Goal: Find specific fact

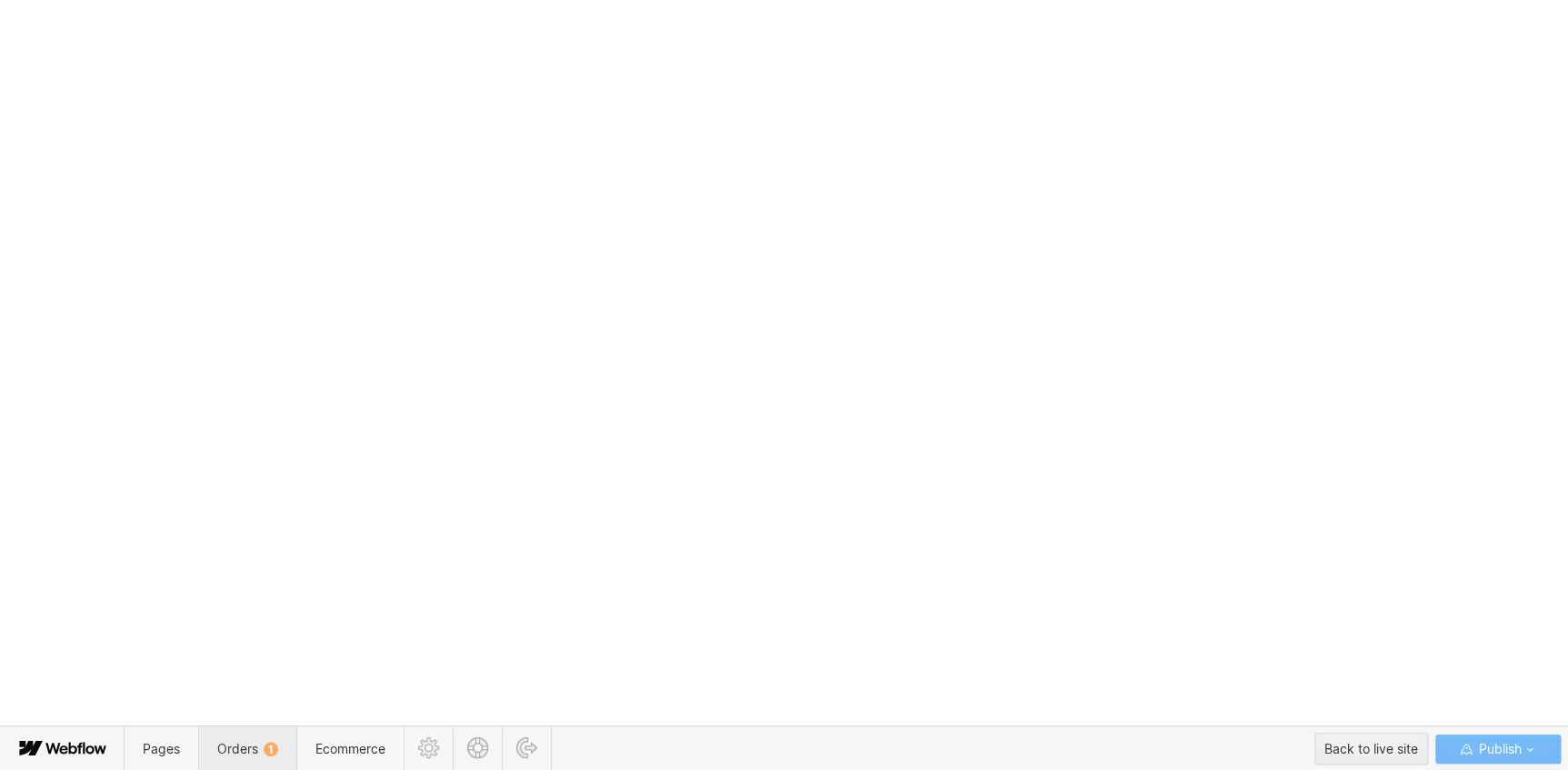
click at [232, 734] on span "Orders 1" at bounding box center [247, 749] width 98 height 44
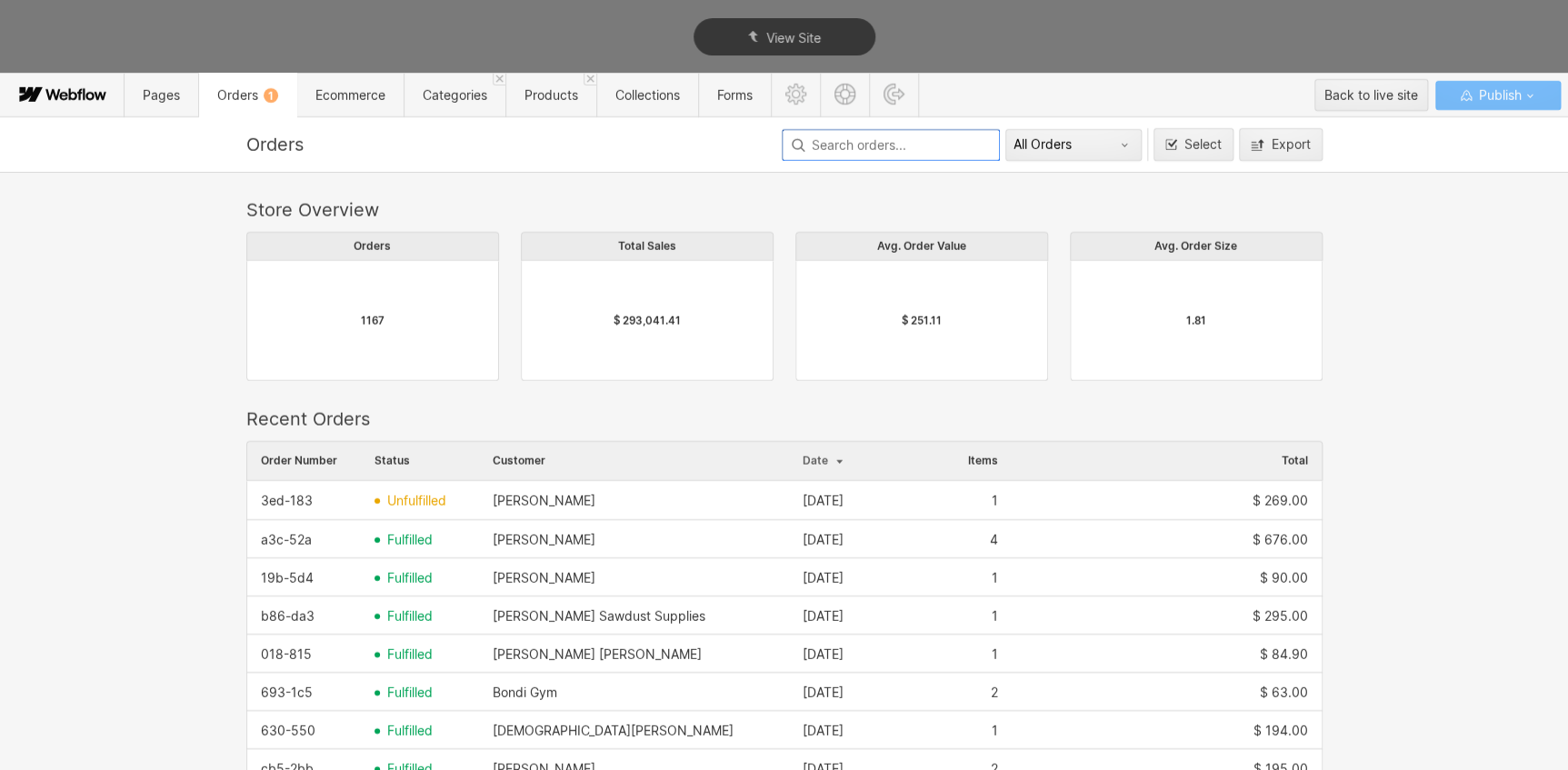
scroll to position [982, 1063]
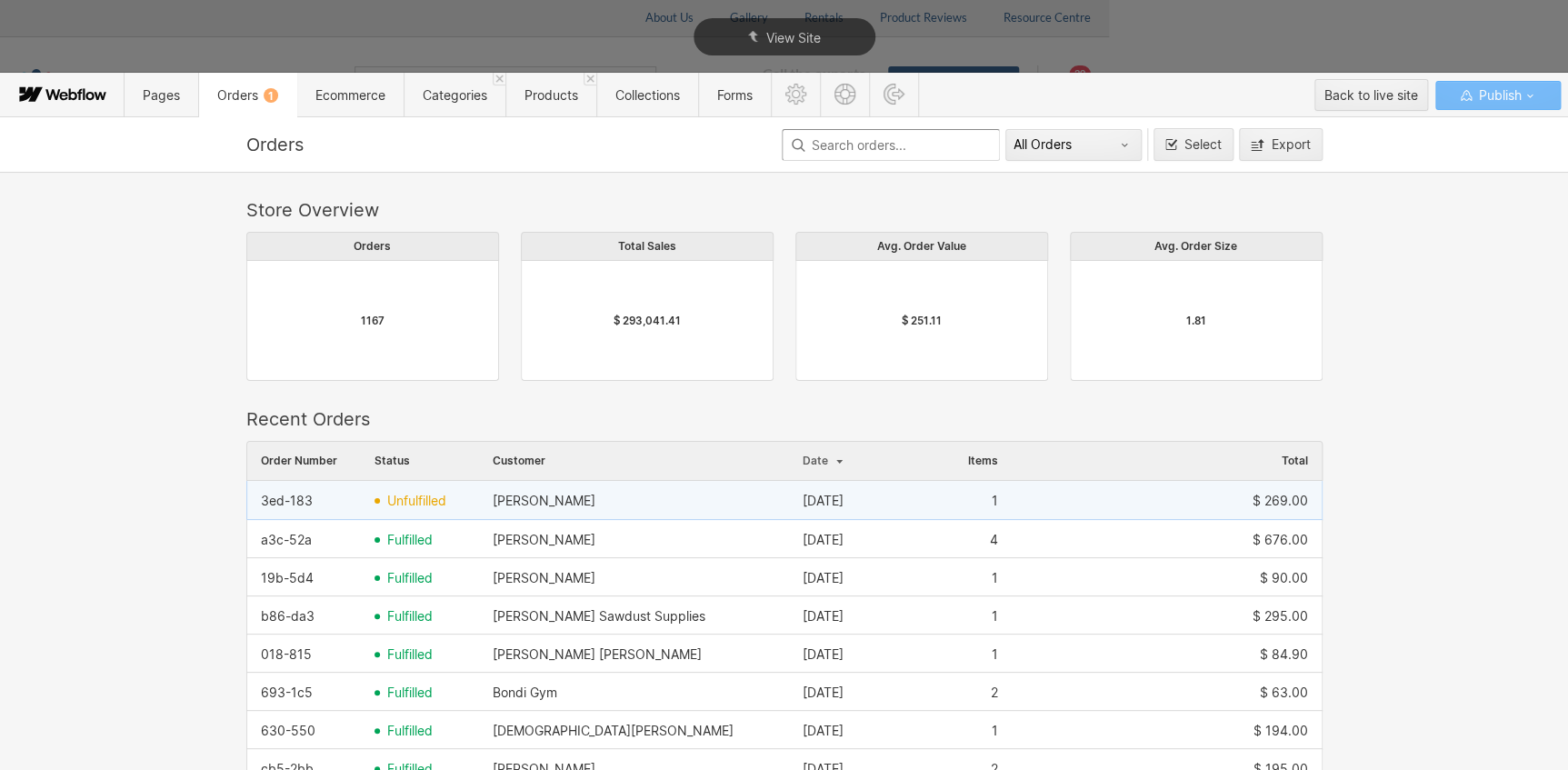
click at [674, 508] on div "[PERSON_NAME]" at bounding box center [634, 501] width 310 height 29
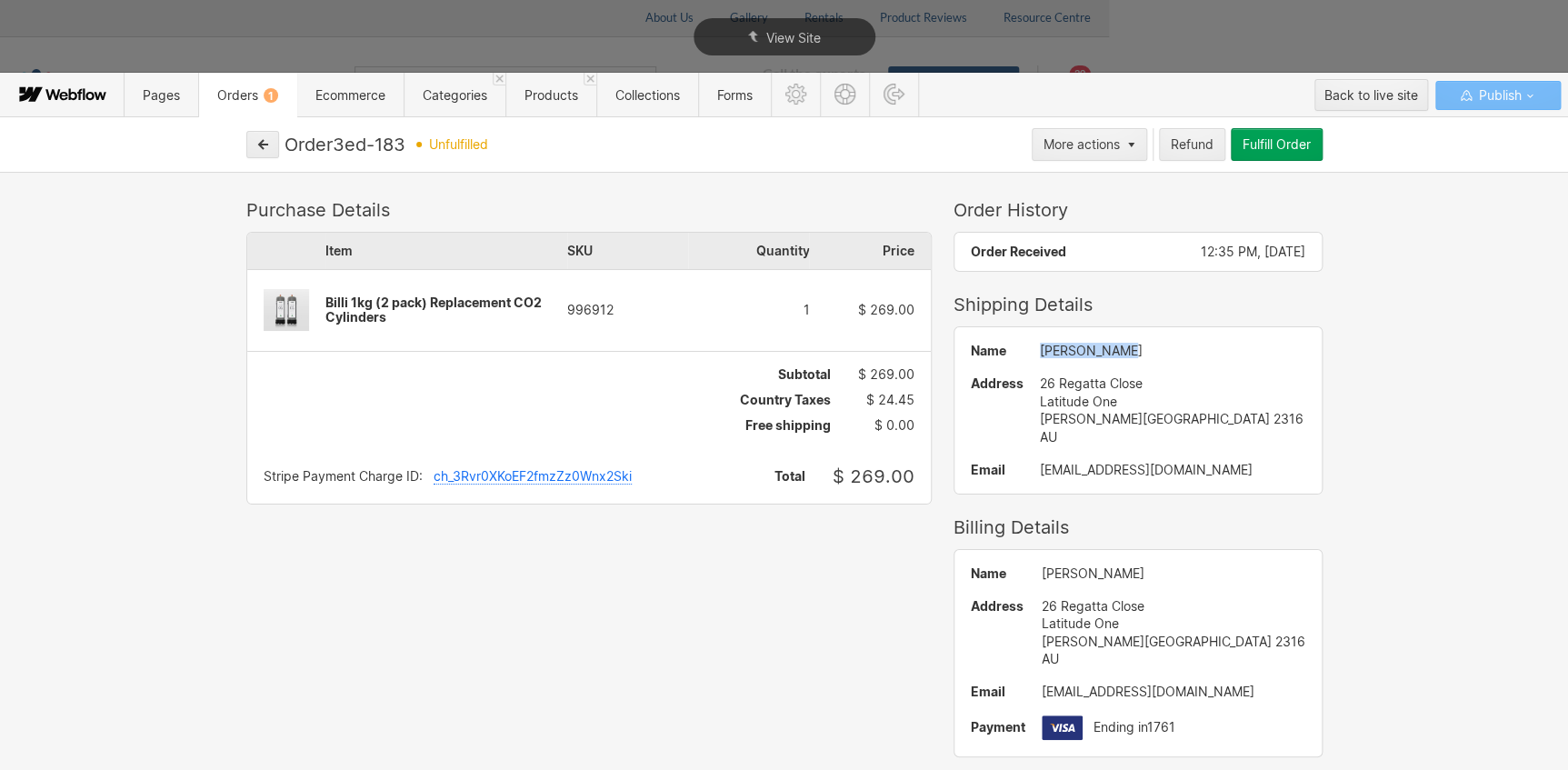
drag, startPoint x: 1107, startPoint y: 353, endPoint x: 1025, endPoint y: 343, distance: 82.6
click at [1040, 343] on div "[PERSON_NAME]" at bounding box center [1172, 350] width 265 height 14
drag, startPoint x: 1025, startPoint y: 343, endPoint x: 1042, endPoint y: 351, distance: 18.8
copy div "[PERSON_NAME]"
drag, startPoint x: 1060, startPoint y: 432, endPoint x: 1024, endPoint y: 383, distance: 60.8
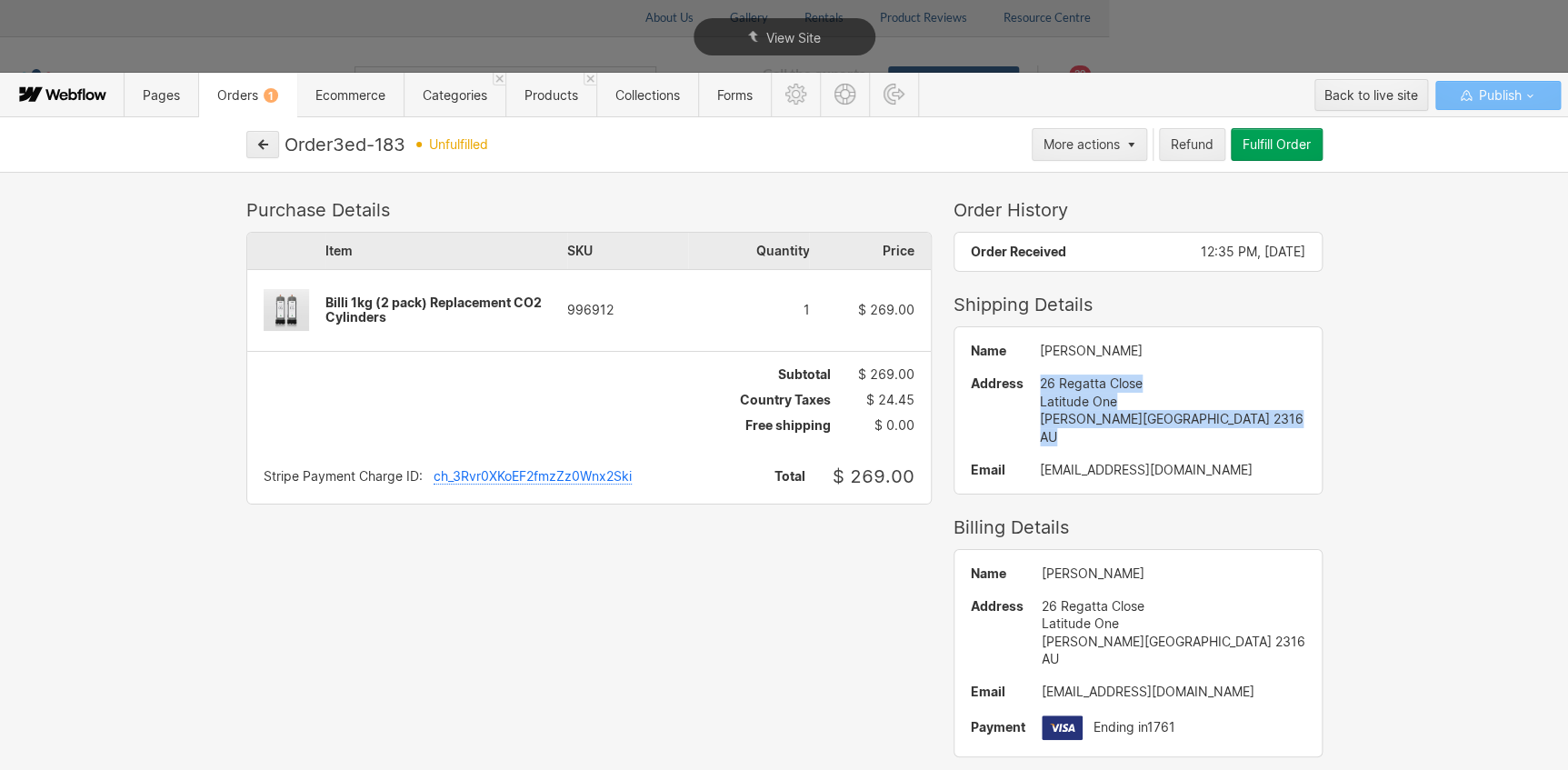
click at [1024, 383] on div "Name [PERSON_NAME] Address [STREET_ADDRESS][PERSON_NAME] AU Email [EMAIL_ADDRES…" at bounding box center [1138, 409] width 367 height 166
copy div "26 Regatta Close Latitude One [PERSON_NAME][GEOGRAPHIC_DATA] 2316 AU"
click at [1151, 553] on div "Name [PERSON_NAME] Address [STREET_ADDRESS][PERSON_NAME] AU Email [EMAIL_ADDRES…" at bounding box center [1138, 653] width 367 height 206
